Goal: Check status

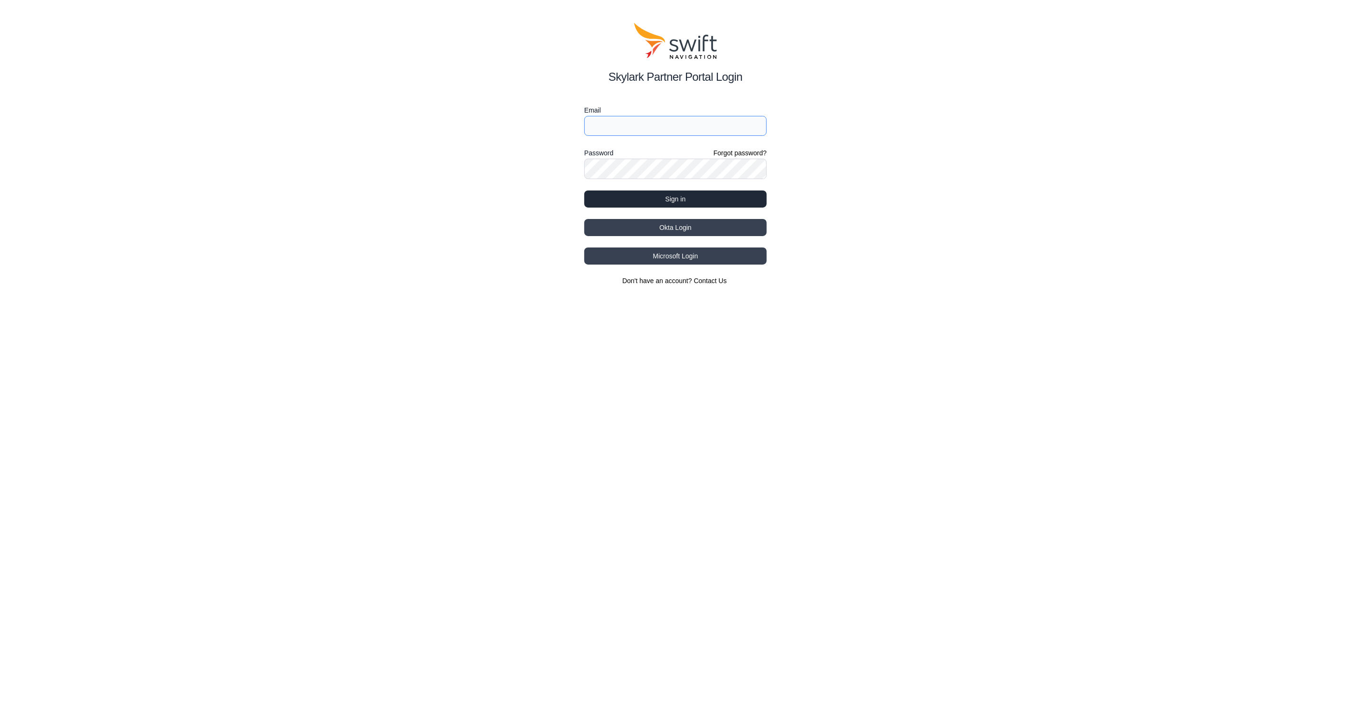
type input "[EMAIL_ADDRESS][PERSON_NAME]"
click at [673, 198] on button "Sign in" at bounding box center [675, 199] width 182 height 17
select select
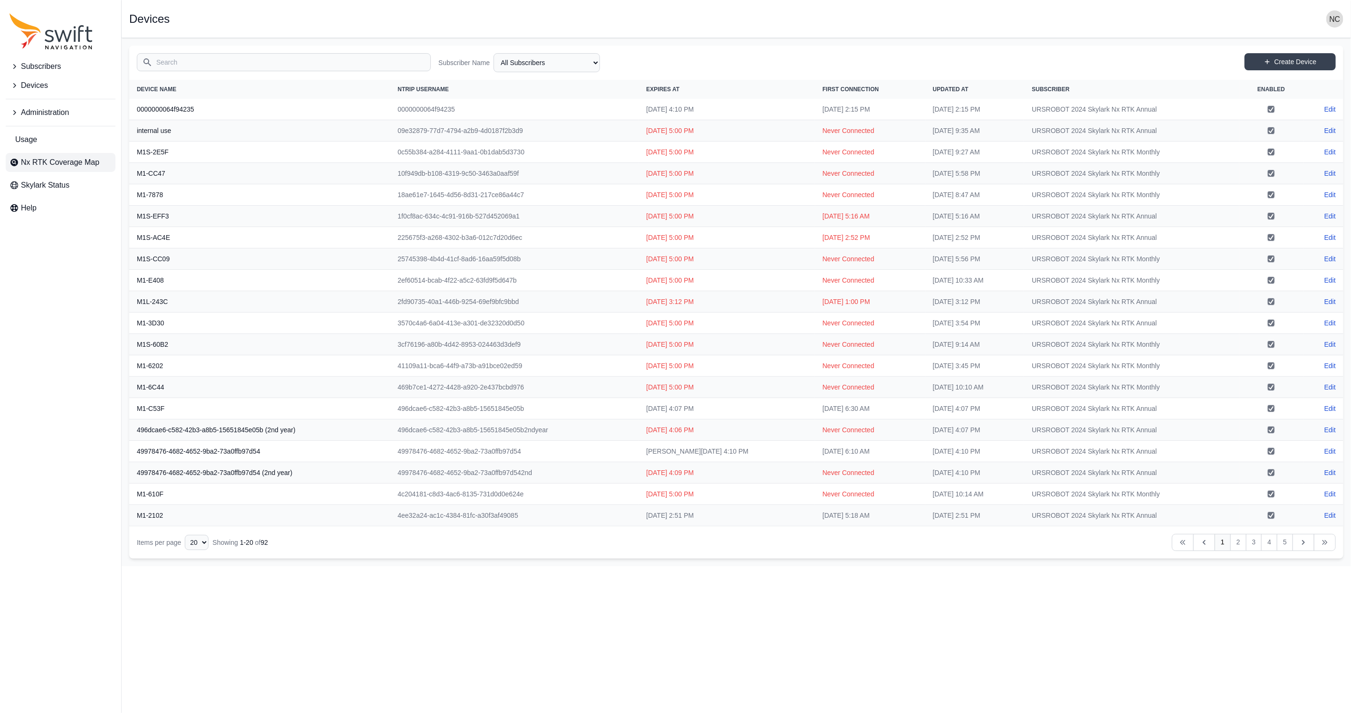
click at [89, 160] on span "Nx RTK Coverage Map" at bounding box center [60, 162] width 78 height 11
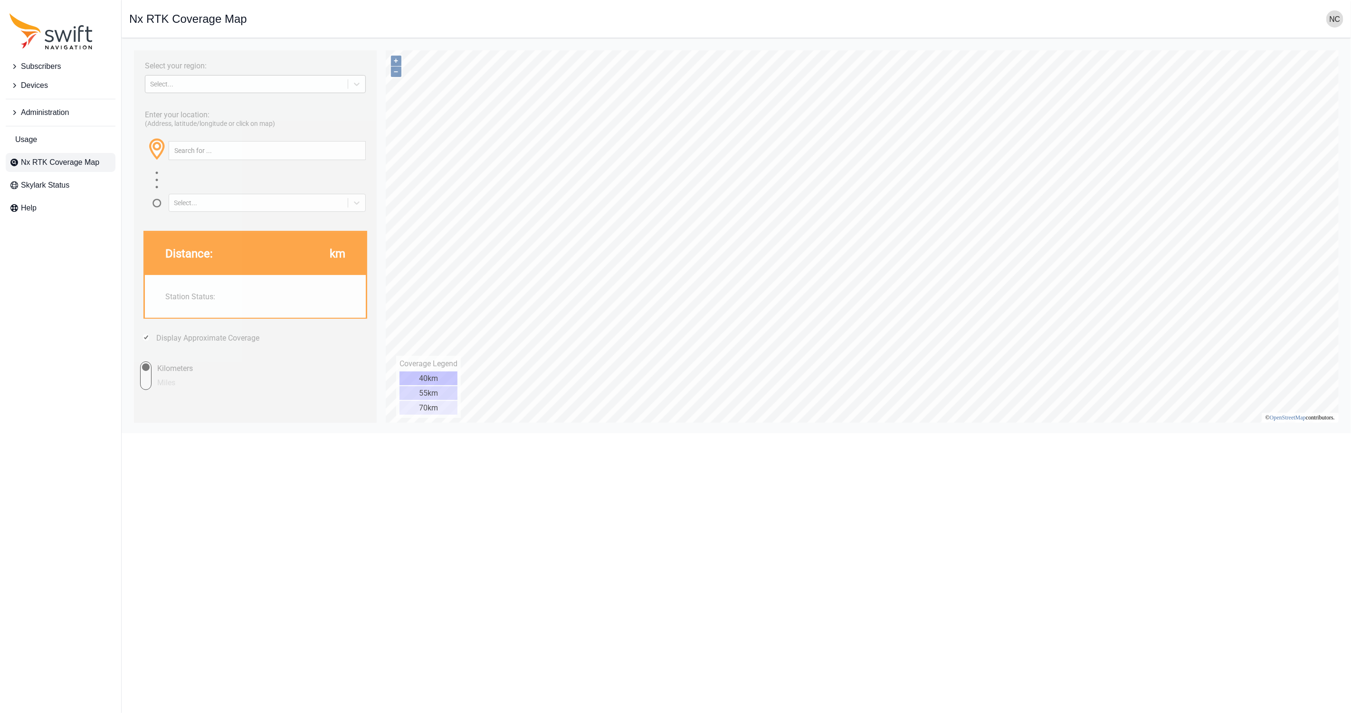
drag, startPoint x: 259, startPoint y: 72, endPoint x: 255, endPoint y: 88, distance: 16.7
click at [259, 73] on div "Select..." at bounding box center [254, 79] width 221 height 18
click at [255, 88] on div "Select..." at bounding box center [246, 84] width 202 height 10
click at [238, 121] on div "[GEOGRAPHIC_DATA]" at bounding box center [254, 121] width 221 height 15
click at [319, 153] on input "text" at bounding box center [267, 150] width 196 height 18
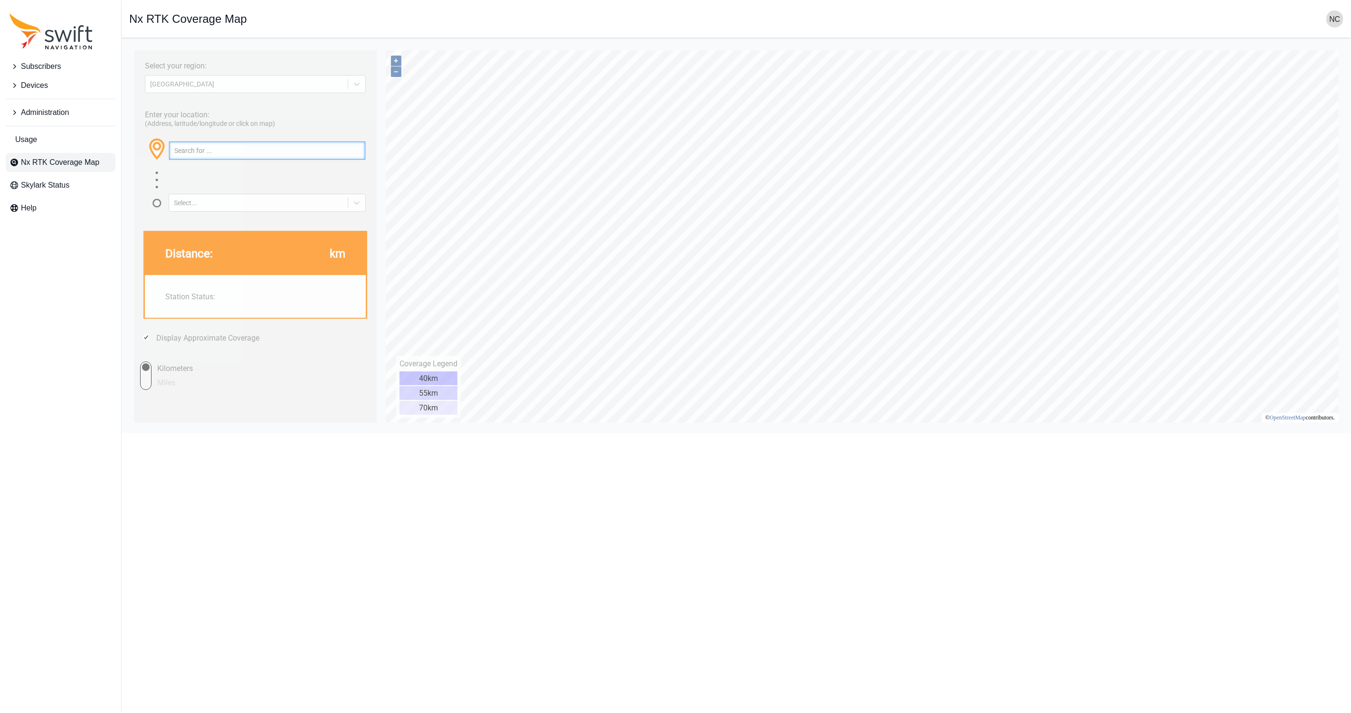
paste input "32.60860251296292, -85.48062409035826"
type input "32.60860251296292, -85.48062409035826"
click at [344, 203] on div "Select..." at bounding box center [258, 203] width 179 height 10
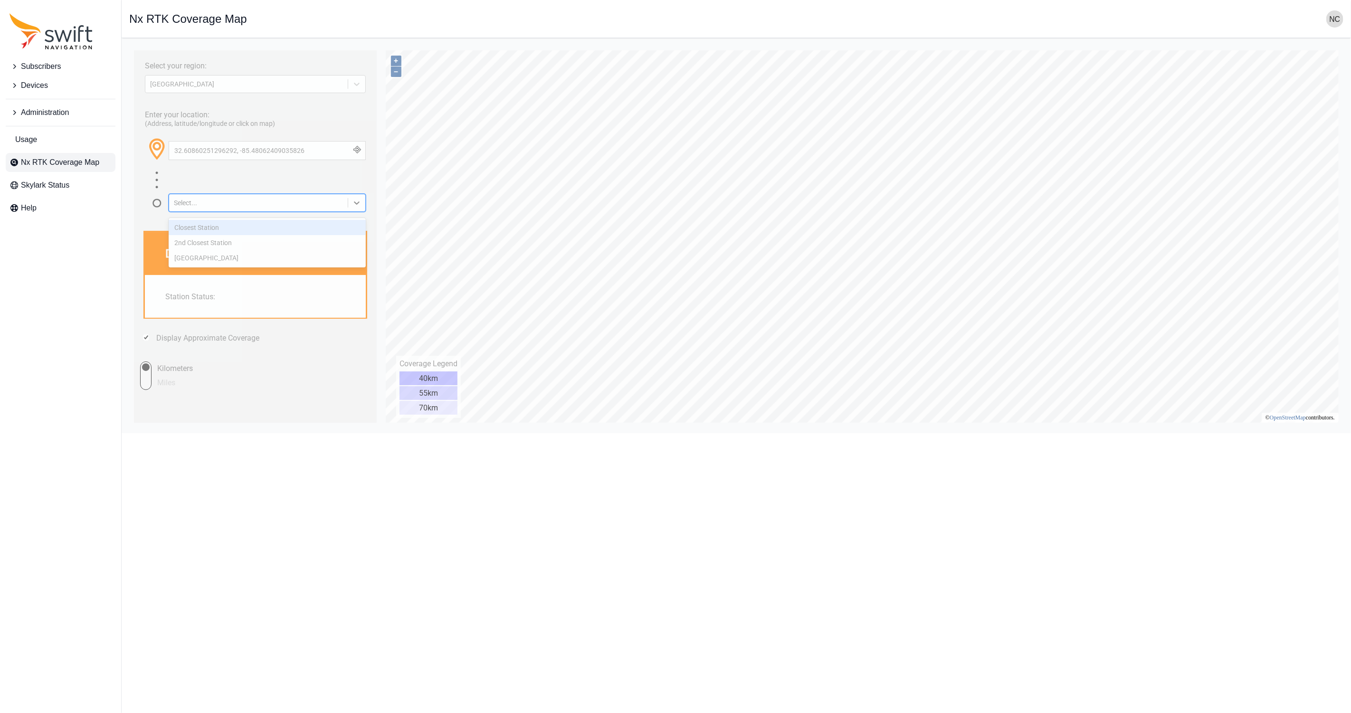
click at [311, 230] on div "Closest Station" at bounding box center [266, 226] width 197 height 15
click at [355, 153] on button "button" at bounding box center [357, 150] width 16 height 18
